Goal: Information Seeking & Learning: Learn about a topic

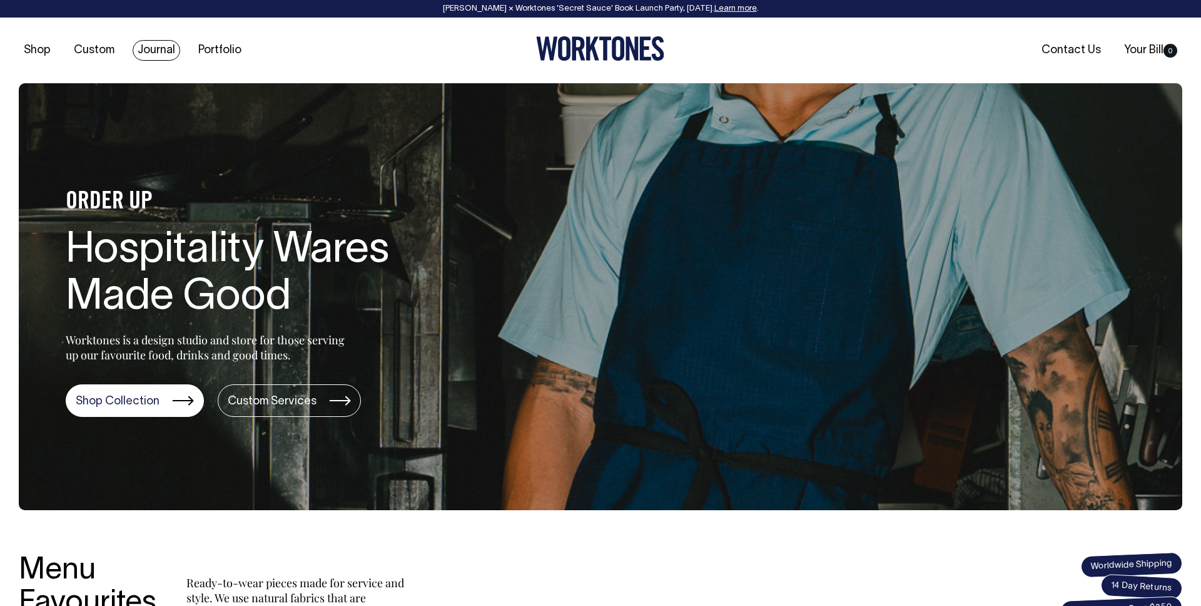
click at [148, 42] on link "Journal" at bounding box center [157, 50] width 48 height 21
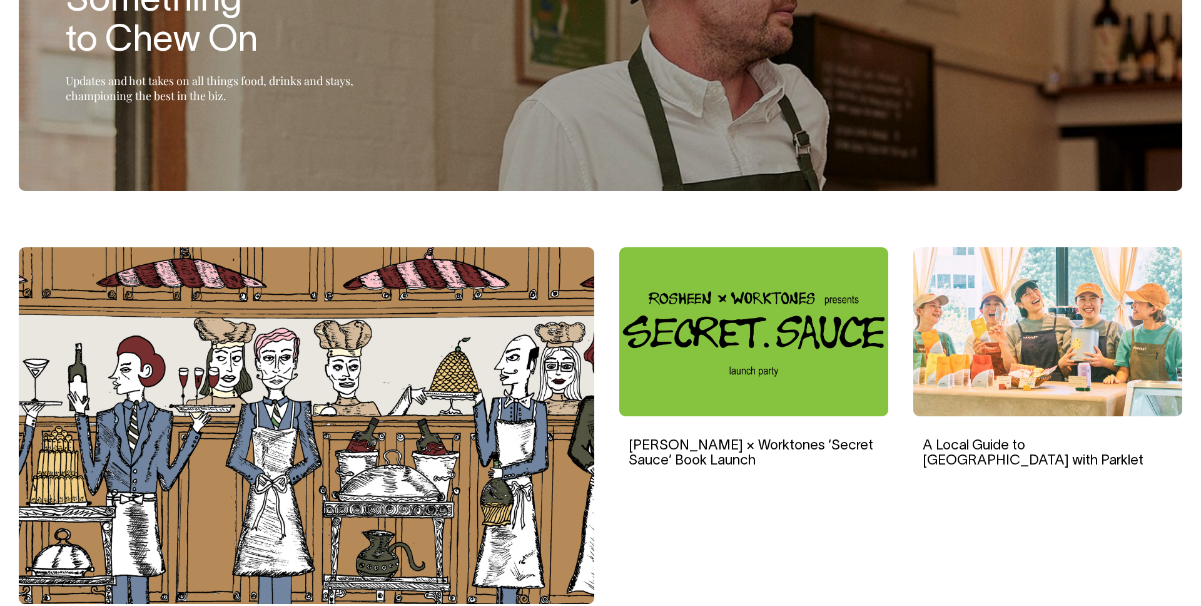
click at [1115, 347] on img at bounding box center [1047, 331] width 269 height 169
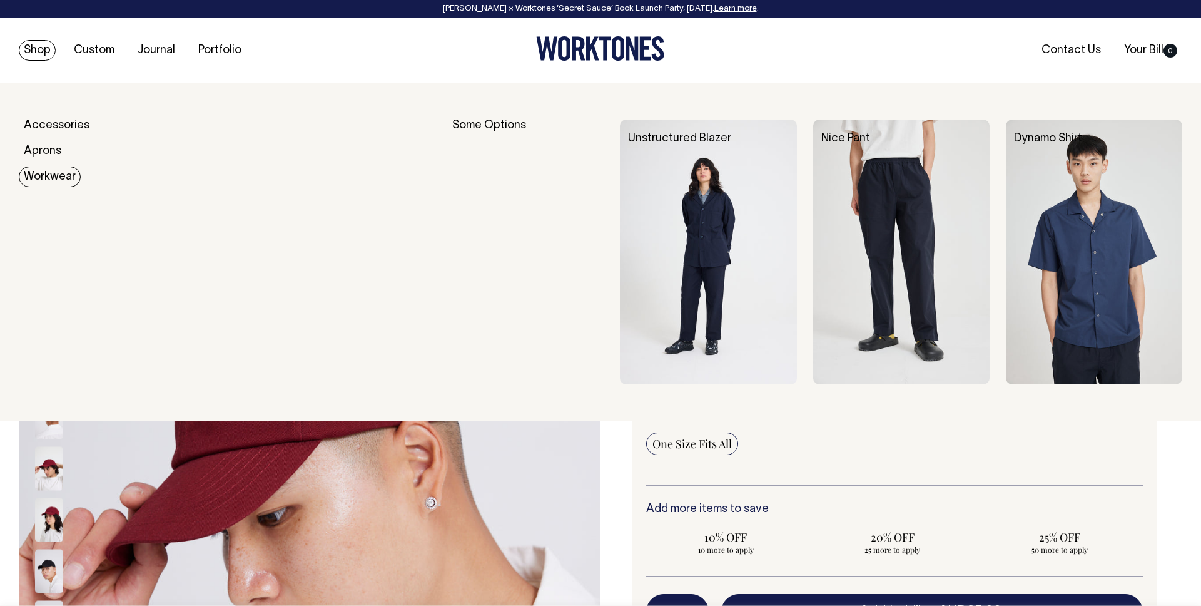
click at [44, 182] on link "Workwear" at bounding box center [50, 176] width 62 height 21
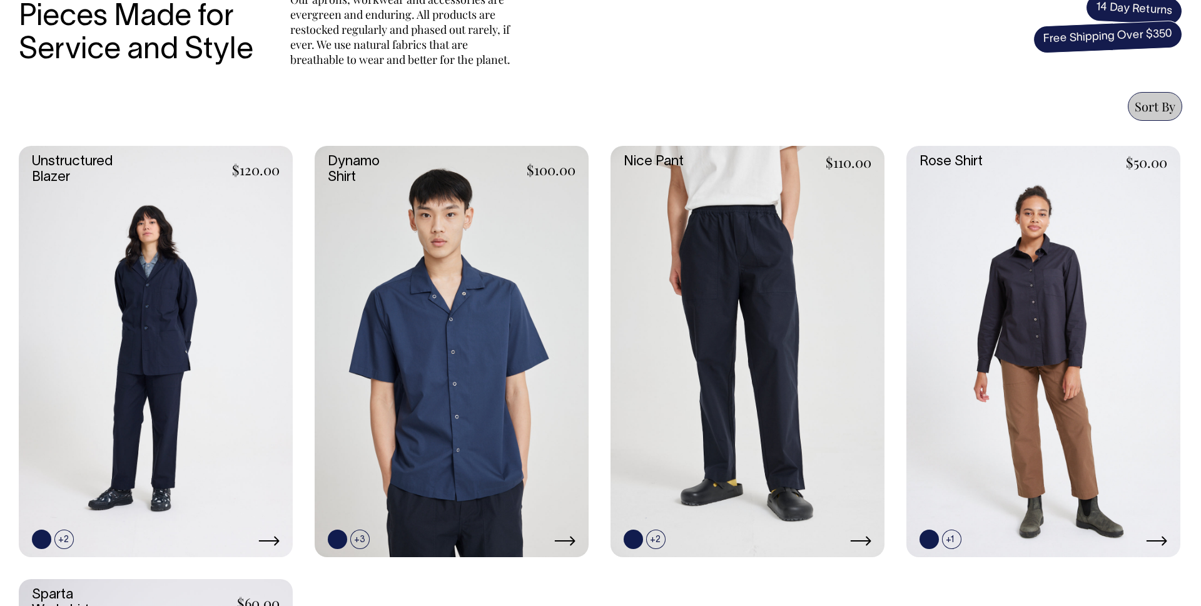
scroll to position [476, 0]
